Goal: Task Accomplishment & Management: Manage account settings

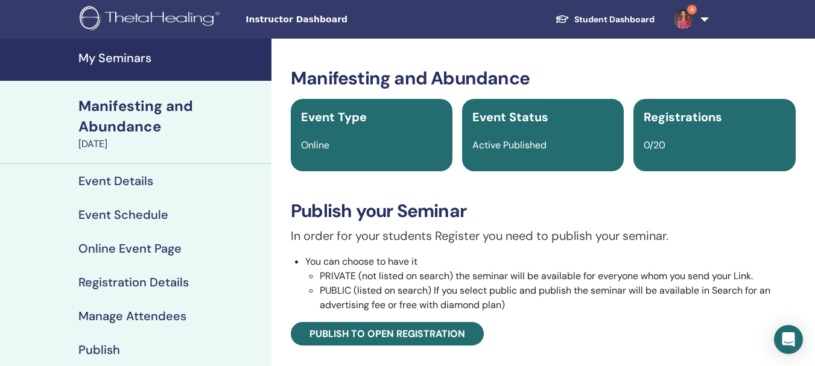
click at [121, 54] on h4 "My Seminars" at bounding box center [171, 58] width 186 height 14
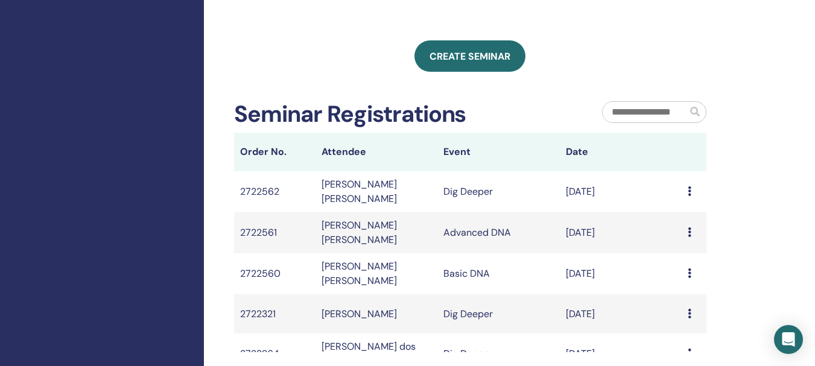
scroll to position [724, 0]
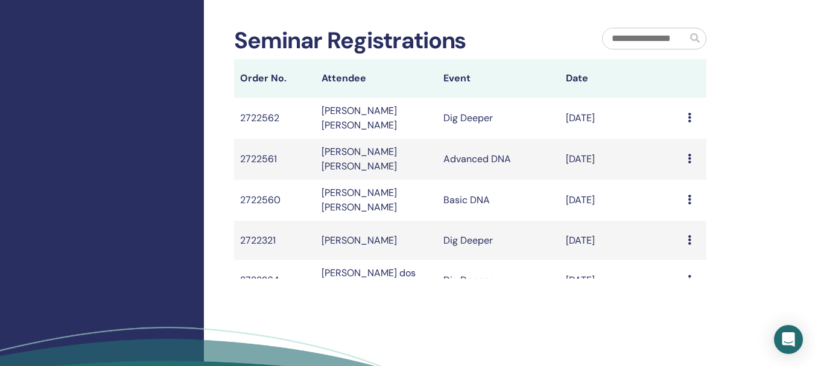
click at [688, 205] on icon at bounding box center [690, 200] width 4 height 10
click at [688, 208] on div "Message" at bounding box center [694, 200] width 13 height 14
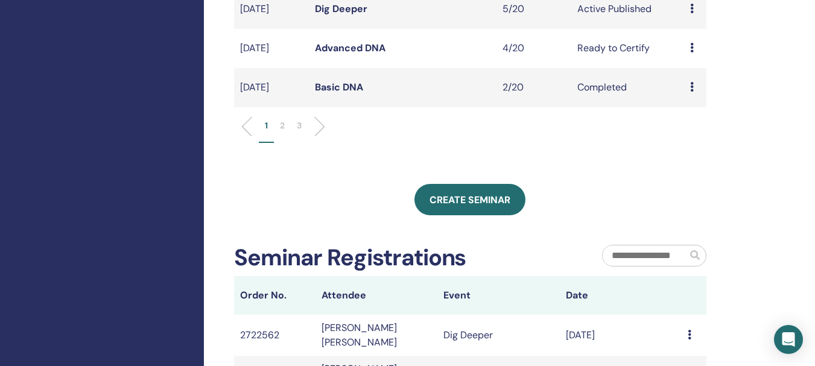
scroll to position [423, 0]
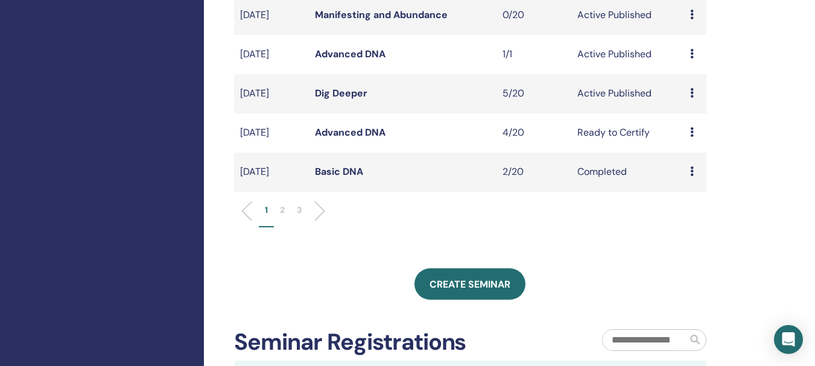
click at [366, 60] on link "Advanced DNA" at bounding box center [350, 54] width 71 height 13
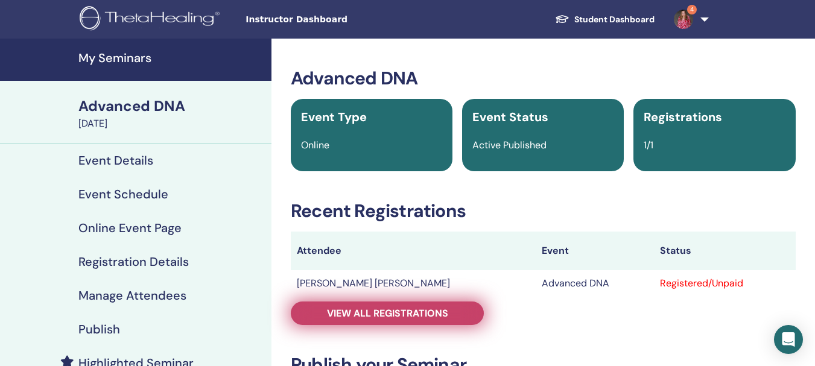
click at [417, 314] on span "View all registrations" at bounding box center [387, 313] width 121 height 13
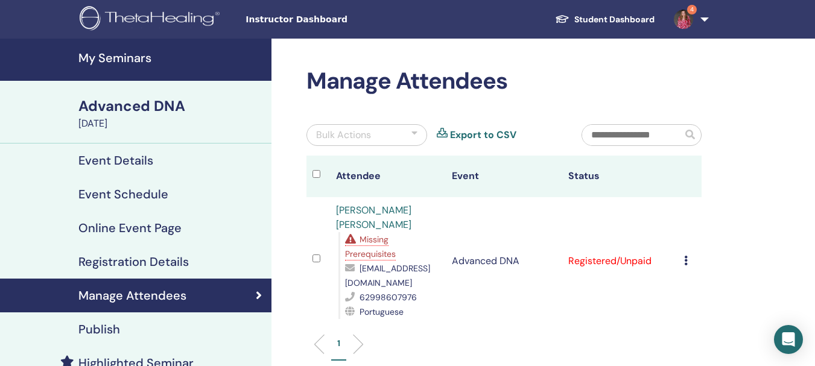
click at [690, 257] on div "Cancel Registration Do not auto-certify Mark as Paid Mark as Unpaid Mark as Abs…" at bounding box center [689, 261] width 11 height 14
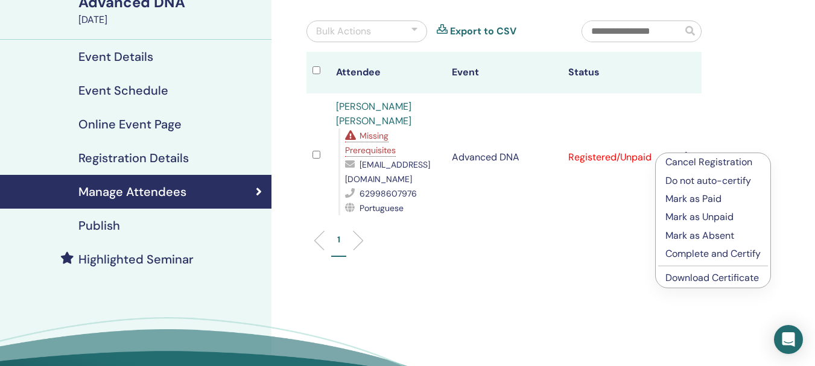
scroll to position [121, 0]
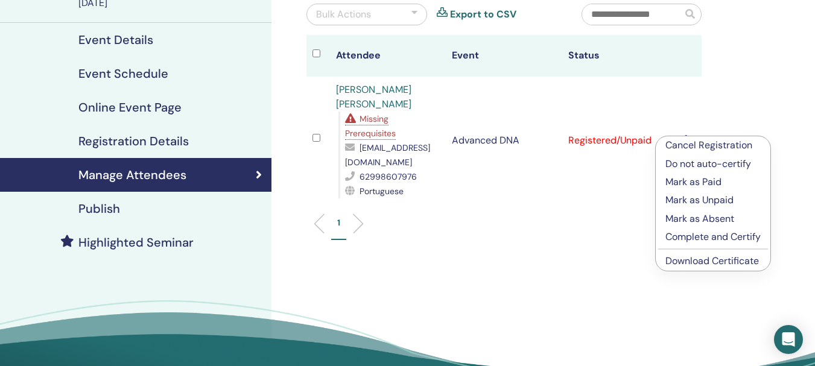
click at [698, 237] on p "Complete and Certify" at bounding box center [713, 237] width 95 height 14
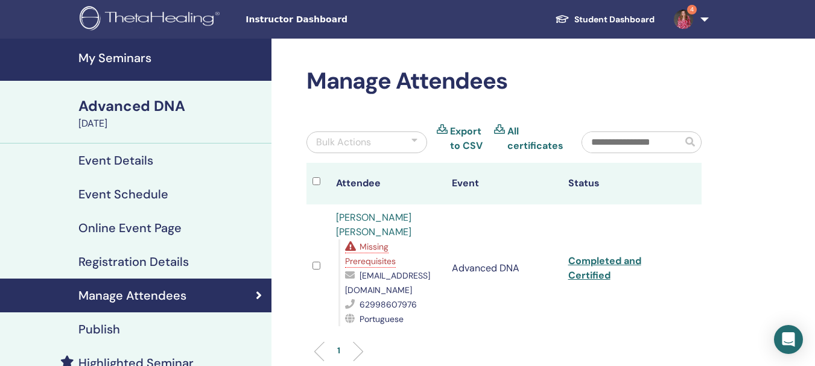
click at [123, 58] on h4 "My Seminars" at bounding box center [171, 58] width 186 height 14
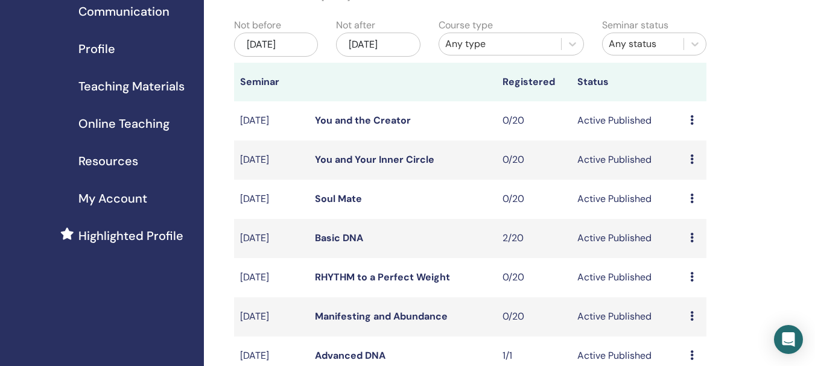
scroll to position [241, 0]
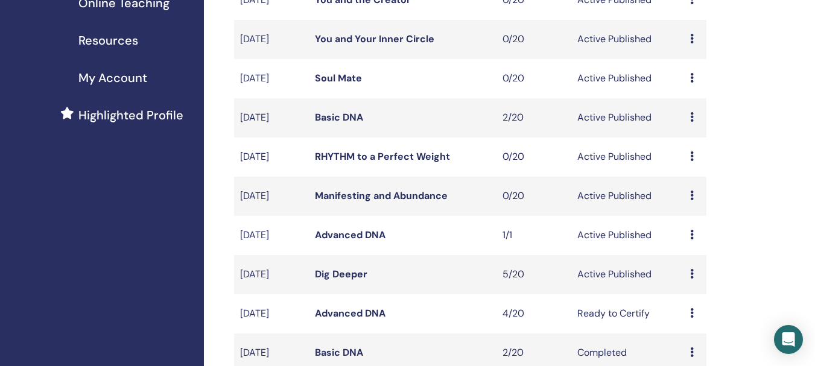
click at [328, 123] on link "Basic DNA" at bounding box center [339, 117] width 48 height 13
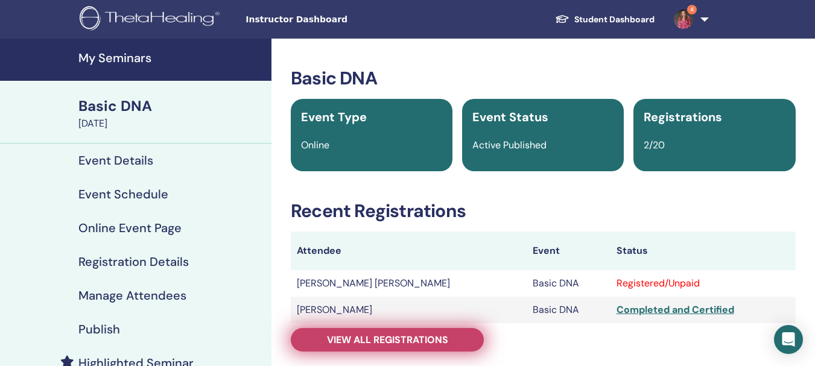
click at [391, 340] on span "View all registrations" at bounding box center [387, 340] width 121 height 13
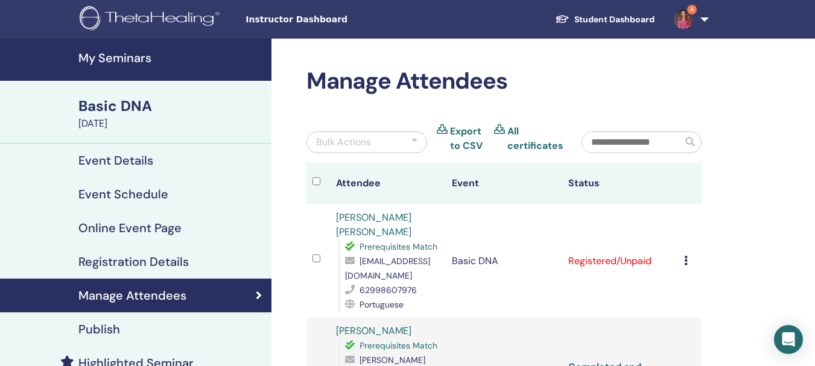
click at [686, 263] on icon at bounding box center [686, 261] width 4 height 10
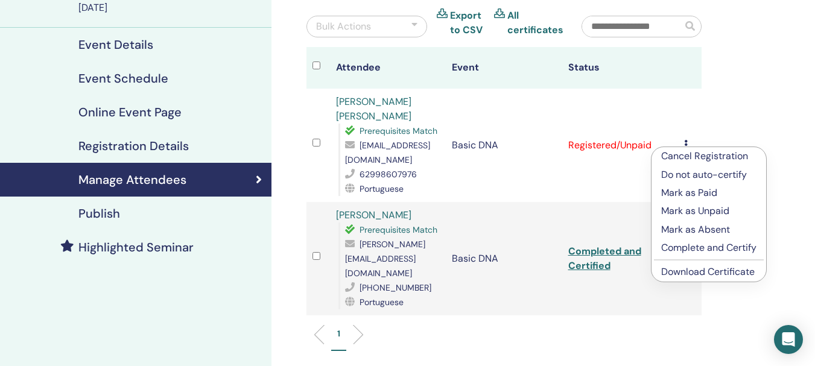
scroll to position [121, 0]
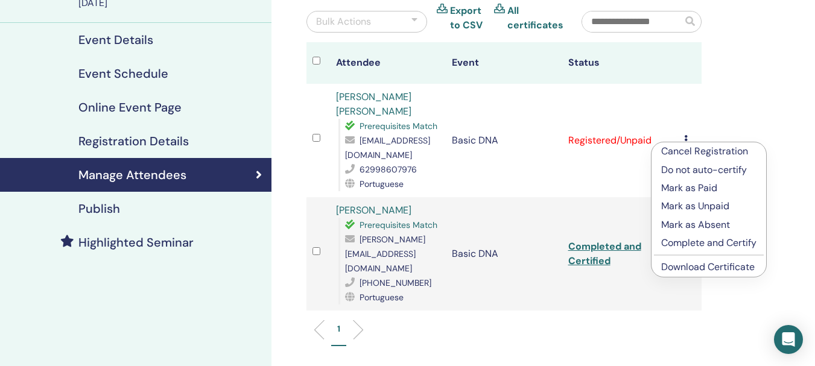
click at [705, 243] on p "Complete and Certify" at bounding box center [709, 243] width 95 height 14
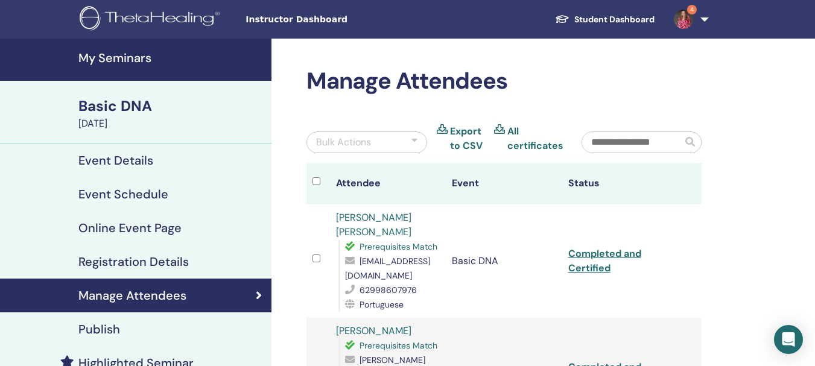
click at [132, 60] on h4 "My Seminars" at bounding box center [171, 58] width 186 height 14
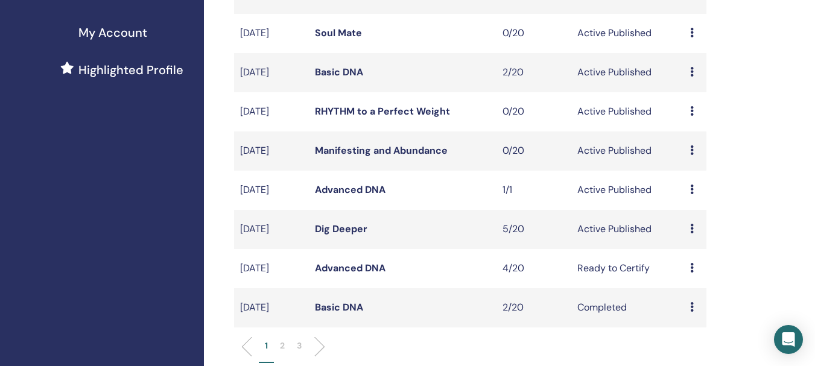
scroll to position [302, 0]
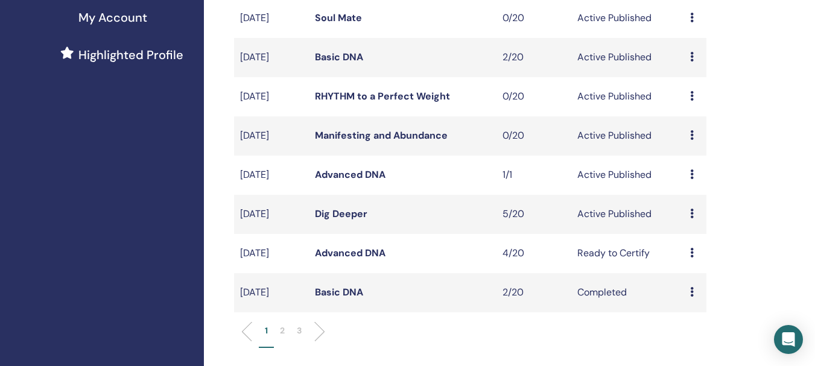
click at [354, 220] on link "Dig Deeper" at bounding box center [341, 214] width 53 height 13
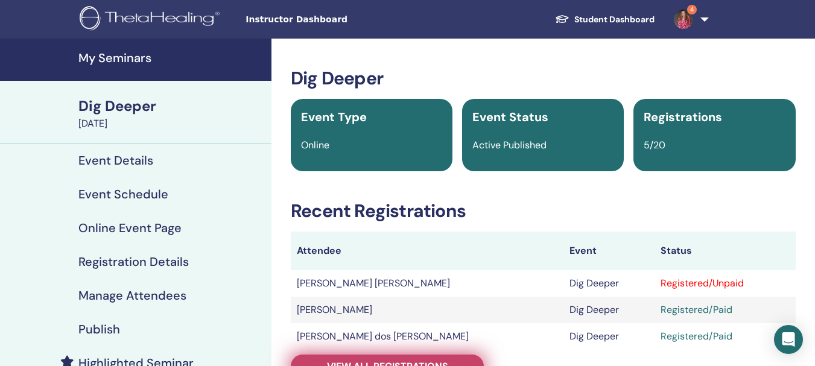
click at [435, 359] on link "View all registrations" at bounding box center [387, 367] width 193 height 24
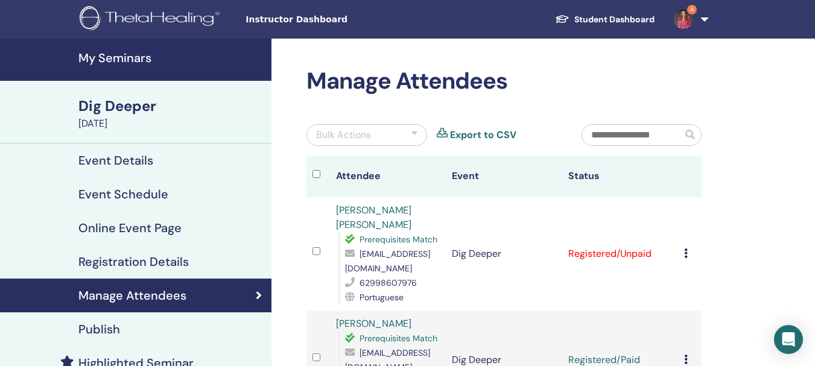
click at [687, 252] on icon at bounding box center [686, 254] width 4 height 10
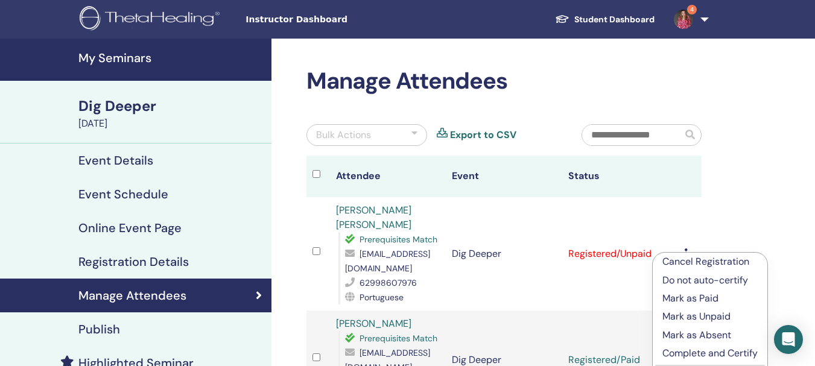
click at [712, 279] on p "Do not auto-certify" at bounding box center [710, 280] width 95 height 14
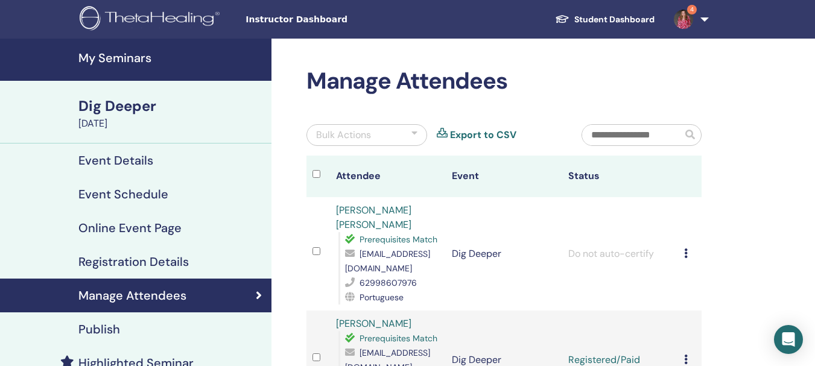
click at [653, 15] on link "Student Dashboard" at bounding box center [605, 19] width 119 height 22
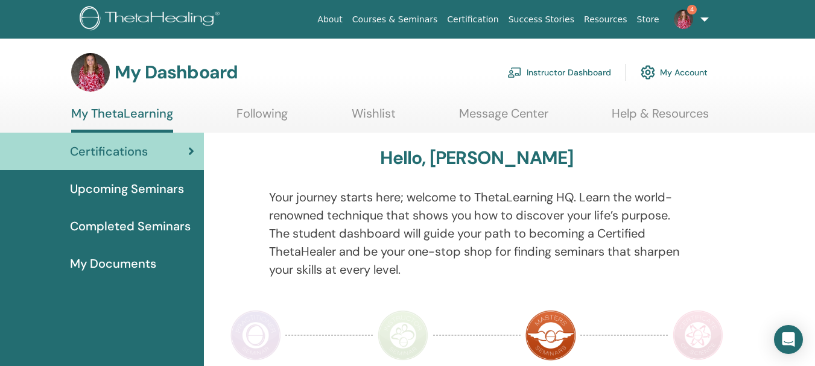
click at [144, 266] on span "My Documents" at bounding box center [113, 264] width 86 height 18
